Goal: Transaction & Acquisition: Purchase product/service

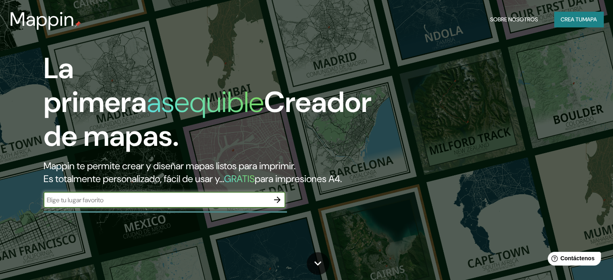
click at [280, 205] on icon "button" at bounding box center [277, 200] width 10 height 10
click at [284, 208] on button "button" at bounding box center [277, 200] width 16 height 16
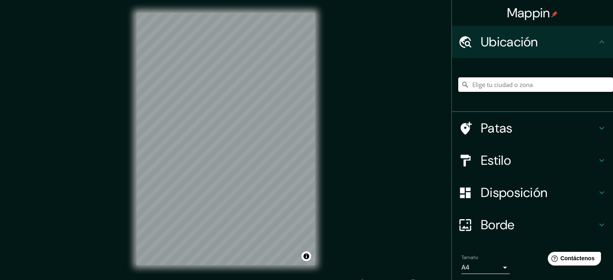
click at [532, 82] on input "Elige tu ciudad o zona" at bounding box center [535, 84] width 155 height 14
type input "Caranavi, [GEOGRAPHIC_DATA], [GEOGRAPHIC_DATA]"
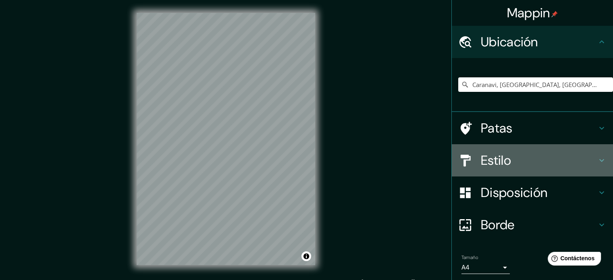
click at [553, 159] on h4 "Estilo" at bounding box center [539, 160] width 116 height 16
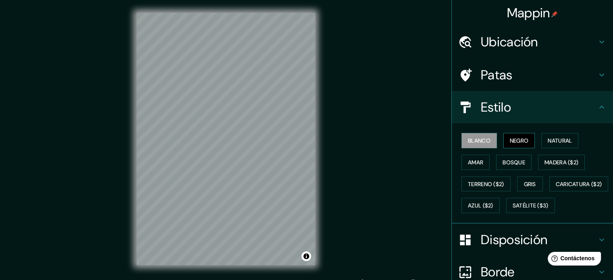
click at [516, 142] on font "Negro" at bounding box center [519, 140] width 19 height 7
click at [564, 139] on font "Natural" at bounding box center [559, 140] width 24 height 7
click at [565, 136] on font "Natural" at bounding box center [559, 140] width 24 height 10
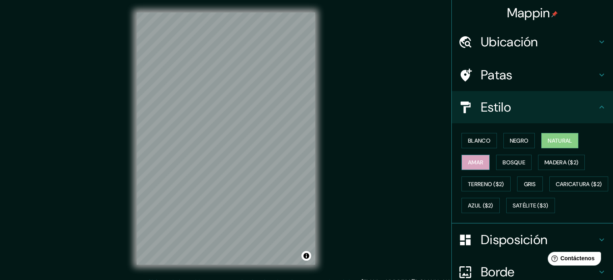
click at [468, 159] on font "Amar" at bounding box center [475, 162] width 15 height 7
click at [502, 160] on font "Bosque" at bounding box center [513, 162] width 23 height 7
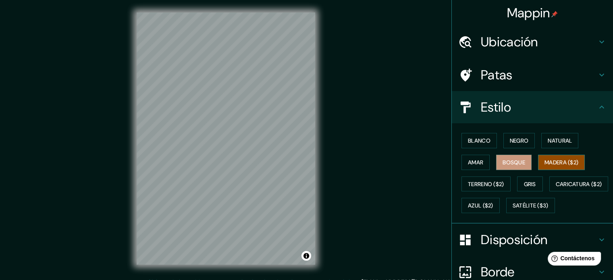
click at [560, 162] on font "Madera ($2)" at bounding box center [561, 162] width 34 height 7
click at [491, 185] on font "Terreno ($2)" at bounding box center [486, 183] width 36 height 7
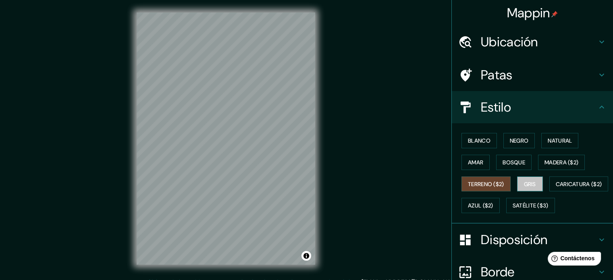
click at [535, 182] on button "Gris" at bounding box center [530, 183] width 26 height 15
click at [416, 195] on div "Mappin Ubicación Caranavi, [GEOGRAPHIC_DATA], [GEOGRAPHIC_DATA] [GEOGRAPHIC_DAT…" at bounding box center [306, 145] width 613 height 291
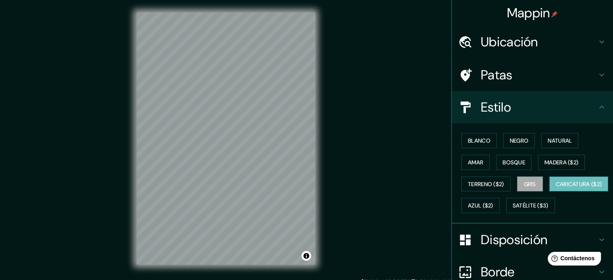
click at [555, 189] on font "Caricatura ($2)" at bounding box center [578, 184] width 46 height 10
click at [493, 204] on font "Azul ($2)" at bounding box center [480, 205] width 25 height 7
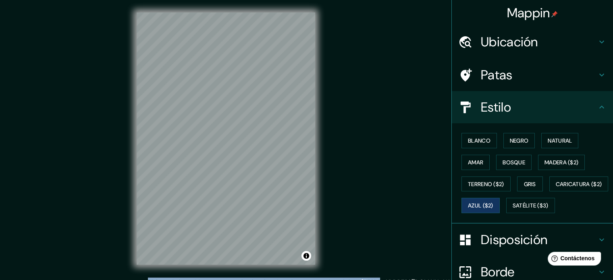
drag, startPoint x: 418, startPoint y: 213, endPoint x: 416, endPoint y: 178, distance: 34.7
click at [416, 178] on div "Mappin Ubicación Caranavi, [GEOGRAPHIC_DATA], [GEOGRAPHIC_DATA] [GEOGRAPHIC_DAT…" at bounding box center [306, 145] width 613 height 291
click at [529, 184] on font "Gris" at bounding box center [530, 183] width 12 height 7
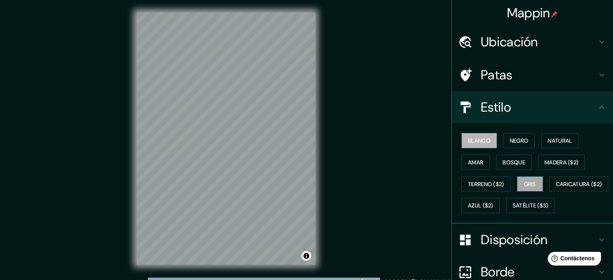
click at [476, 138] on font "Blanco" at bounding box center [479, 140] width 23 height 7
click at [525, 186] on font "Gris" at bounding box center [530, 183] width 12 height 7
click at [511, 100] on h4 "Estilo" at bounding box center [539, 107] width 116 height 16
click at [580, 106] on h4 "Estilo" at bounding box center [539, 107] width 116 height 16
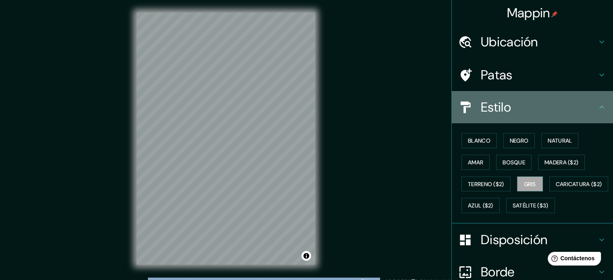
click at [597, 108] on icon at bounding box center [602, 107] width 10 height 10
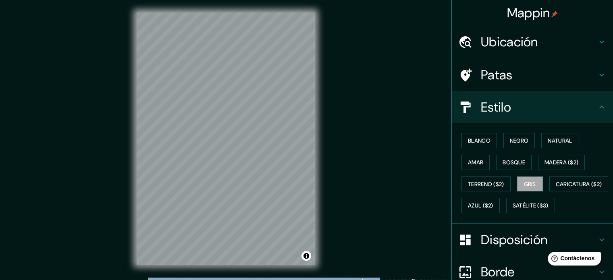
click at [597, 108] on icon at bounding box center [602, 107] width 10 height 10
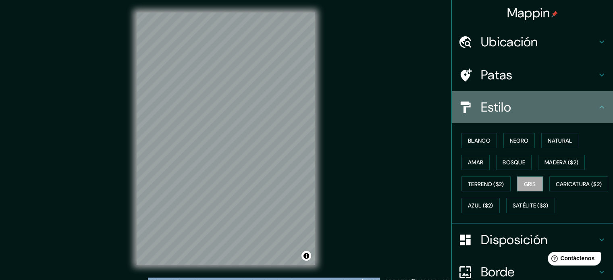
click at [459, 105] on icon at bounding box center [465, 107] width 14 height 14
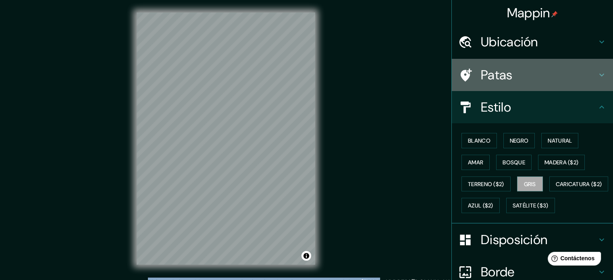
click at [489, 83] on font "Patas" at bounding box center [497, 74] width 32 height 17
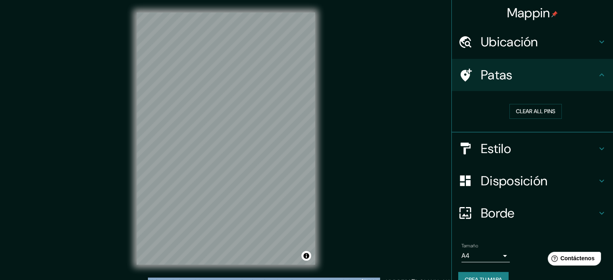
click at [569, 187] on h4 "Disposición" at bounding box center [539, 181] width 116 height 16
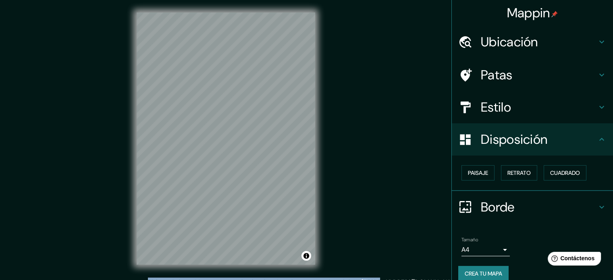
click at [562, 201] on h4 "Borde" at bounding box center [539, 207] width 116 height 16
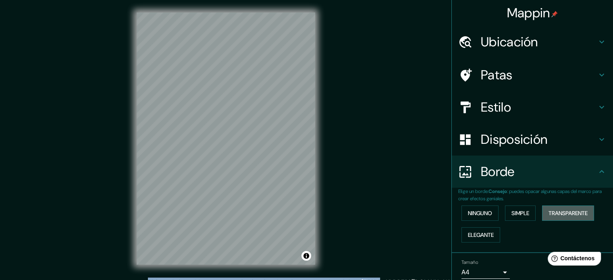
click at [556, 217] on font "Transparente" at bounding box center [567, 213] width 39 height 10
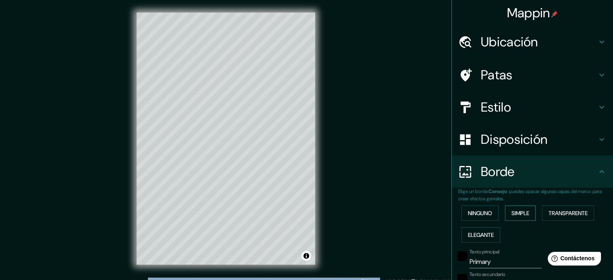
click at [505, 215] on button "Simple" at bounding box center [520, 212] width 31 height 15
click at [490, 213] on button "Ninguno" at bounding box center [479, 212] width 37 height 15
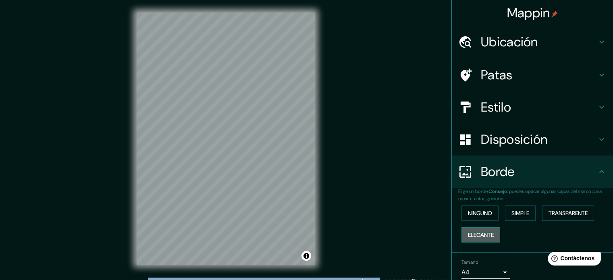
click at [487, 234] on font "Elegante" at bounding box center [481, 234] width 26 height 7
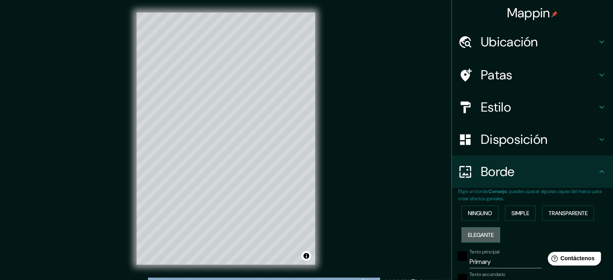
click at [487, 234] on font "Elegante" at bounding box center [481, 234] width 26 height 7
type input "177"
type input "35"
type input "18"
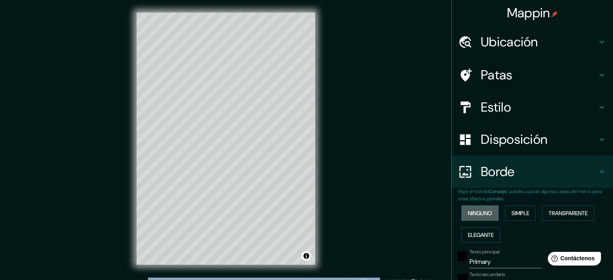
click at [485, 218] on button "Ninguno" at bounding box center [479, 212] width 37 height 15
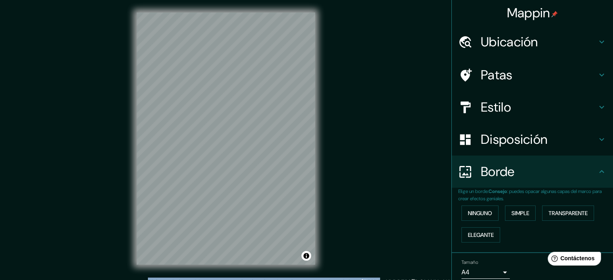
click at [569, 178] on h4 "Borde" at bounding box center [539, 172] width 116 height 16
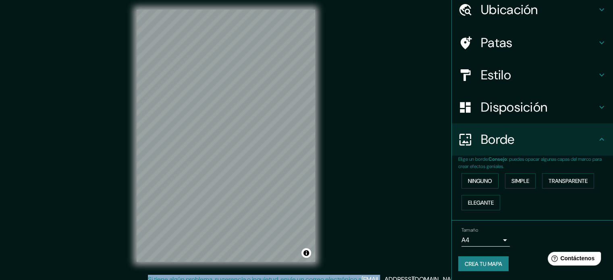
scroll to position [10, 0]
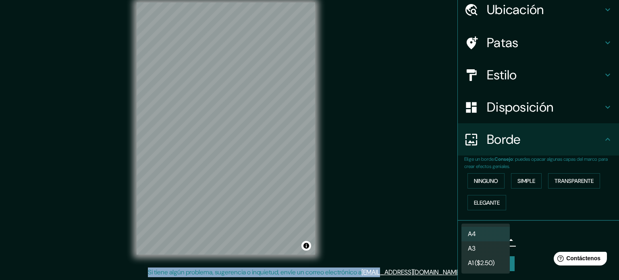
click at [493, 240] on body "Mappin Ubicación Caranavi, [GEOGRAPHIC_DATA], [GEOGRAPHIC_DATA] [GEOGRAPHIC_DAT…" at bounding box center [309, 130] width 619 height 280
click at [502, 249] on li "A3" at bounding box center [485, 249] width 48 height 15
type input "a4"
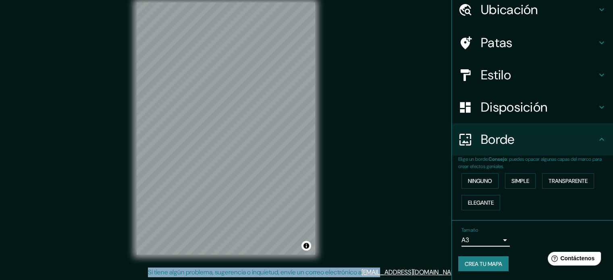
click at [497, 242] on body "Mappin Ubicación Caranavi, [GEOGRAPHIC_DATA], [GEOGRAPHIC_DATA] [GEOGRAPHIC_DAT…" at bounding box center [306, 130] width 613 height 280
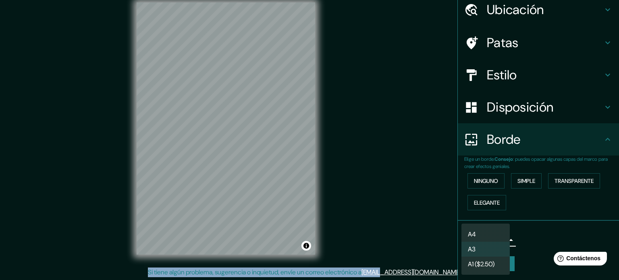
click at [493, 252] on li "A3" at bounding box center [485, 249] width 48 height 15
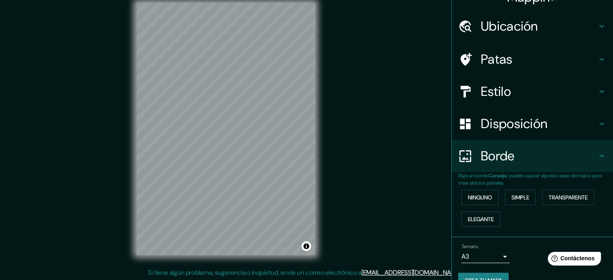
scroll to position [0, 0]
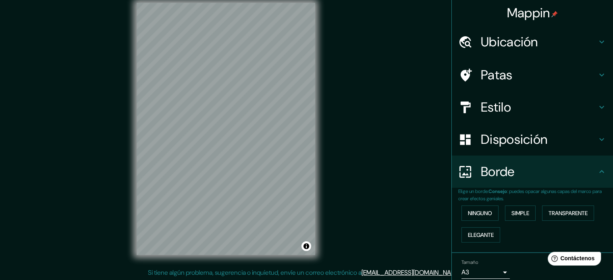
click at [584, 78] on h4 "Patas" at bounding box center [539, 75] width 116 height 16
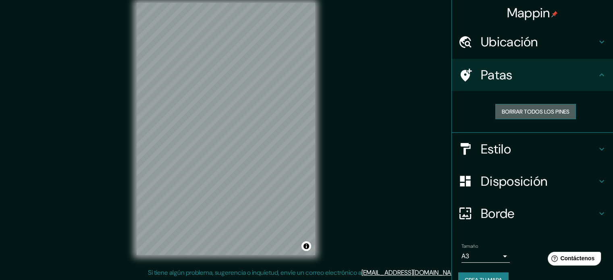
click at [559, 114] on font "Borrar todos los pines" at bounding box center [535, 111] width 68 height 7
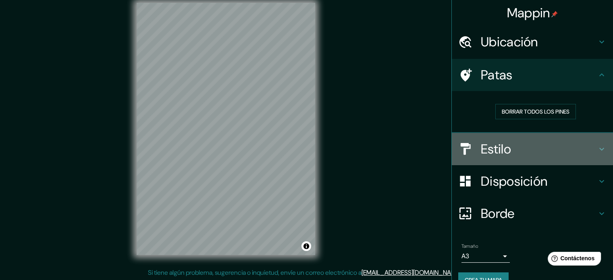
click at [543, 146] on h4 "Estilo" at bounding box center [539, 149] width 116 height 16
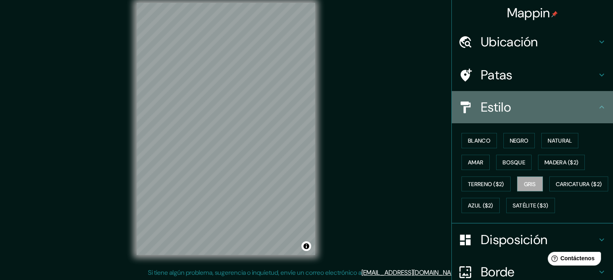
click at [560, 106] on h4 "Estilo" at bounding box center [539, 107] width 116 height 16
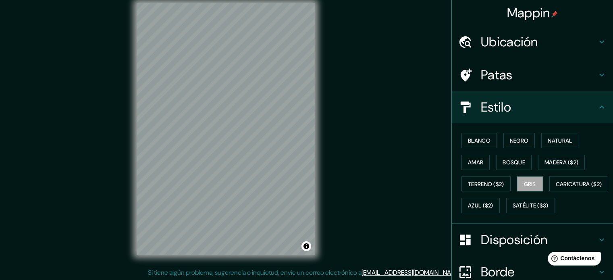
click at [599, 107] on icon at bounding box center [601, 107] width 5 height 3
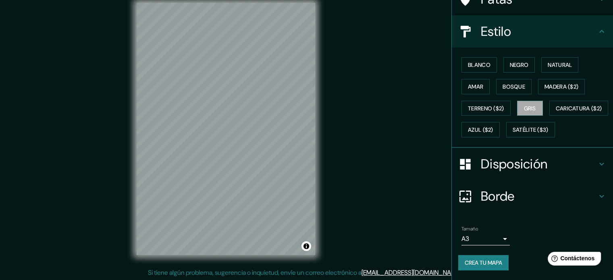
click at [538, 157] on font "Disposición" at bounding box center [514, 163] width 66 height 17
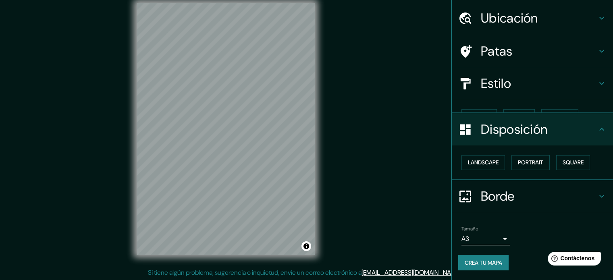
scroll to position [10, 0]
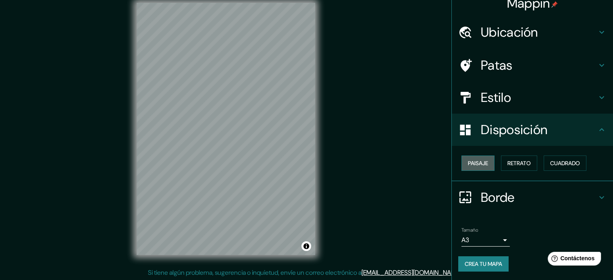
click at [478, 165] on font "Paisaje" at bounding box center [478, 162] width 20 height 7
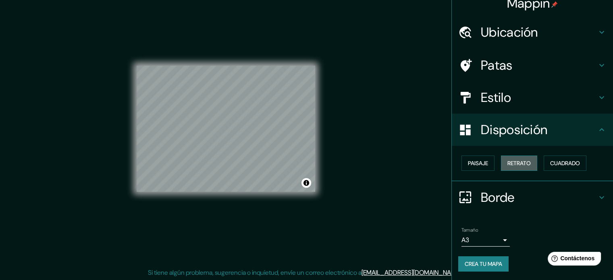
click at [514, 166] on font "Retrato" at bounding box center [518, 162] width 23 height 7
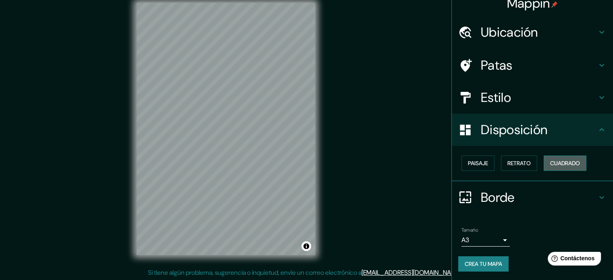
click at [564, 166] on font "Cuadrado" at bounding box center [565, 162] width 30 height 7
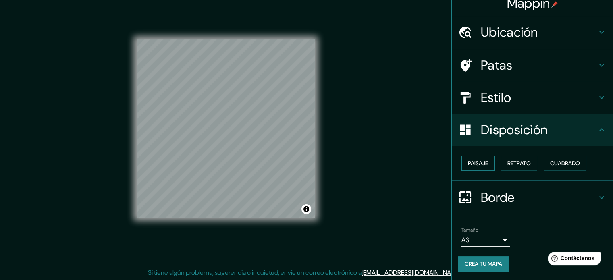
click at [470, 163] on font "Paisaje" at bounding box center [478, 162] width 20 height 7
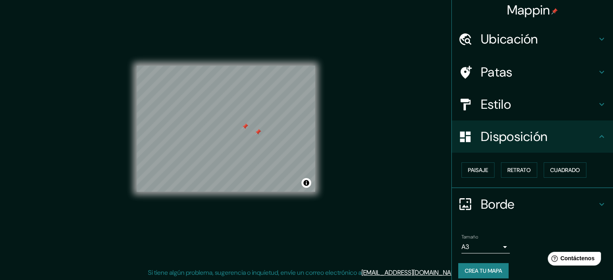
scroll to position [0, 0]
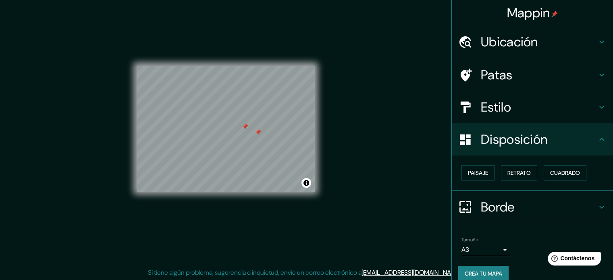
click at [521, 48] on font "Ubicación" at bounding box center [509, 41] width 57 height 17
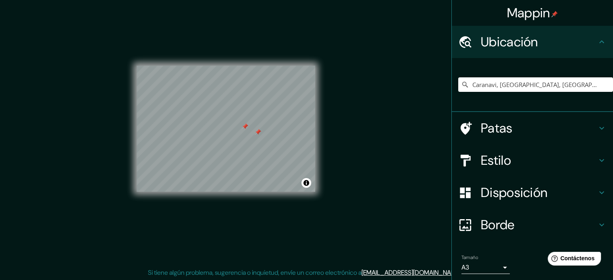
click at [524, 116] on div "Patas" at bounding box center [532, 128] width 161 height 32
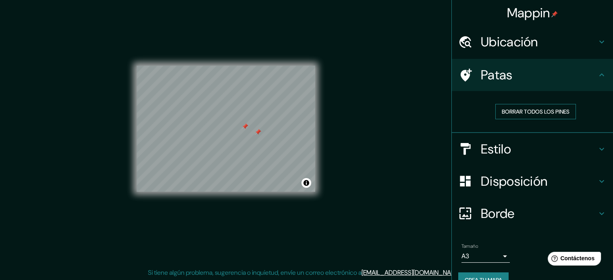
click at [538, 108] on font "Borrar todos los pines" at bounding box center [535, 111] width 68 height 7
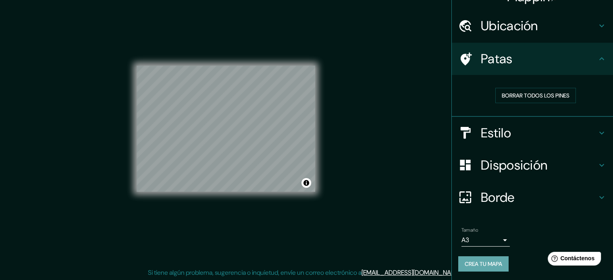
click at [494, 260] on font "Crea tu mapa" at bounding box center [482, 263] width 37 height 7
click at [541, 67] on div "Patas" at bounding box center [532, 59] width 161 height 32
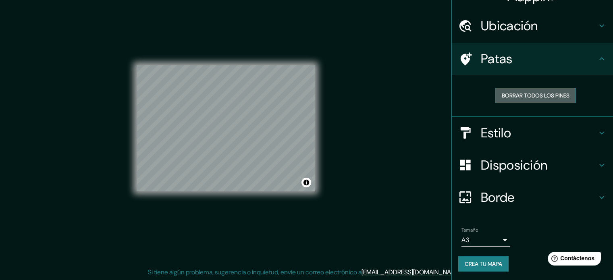
click at [543, 97] on font "Borrar todos los pines" at bounding box center [535, 95] width 68 height 7
click at [565, 62] on h4 "Patas" at bounding box center [539, 59] width 116 height 16
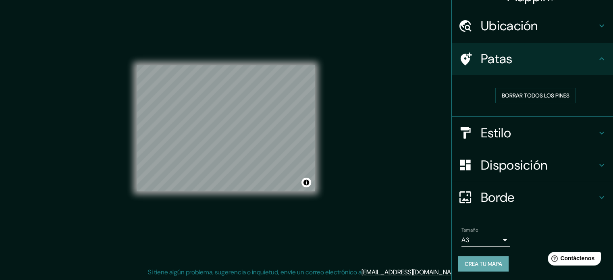
click at [486, 269] on button "Crea tu mapa" at bounding box center [483, 263] width 50 height 15
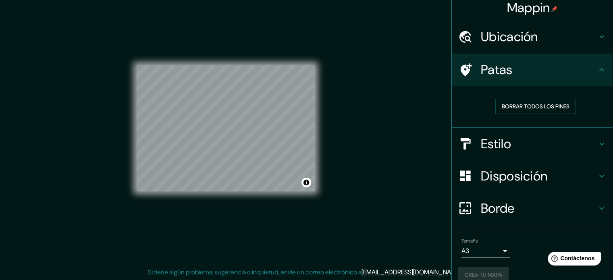
scroll to position [0, 0]
